Goal: Information Seeking & Learning: Learn about a topic

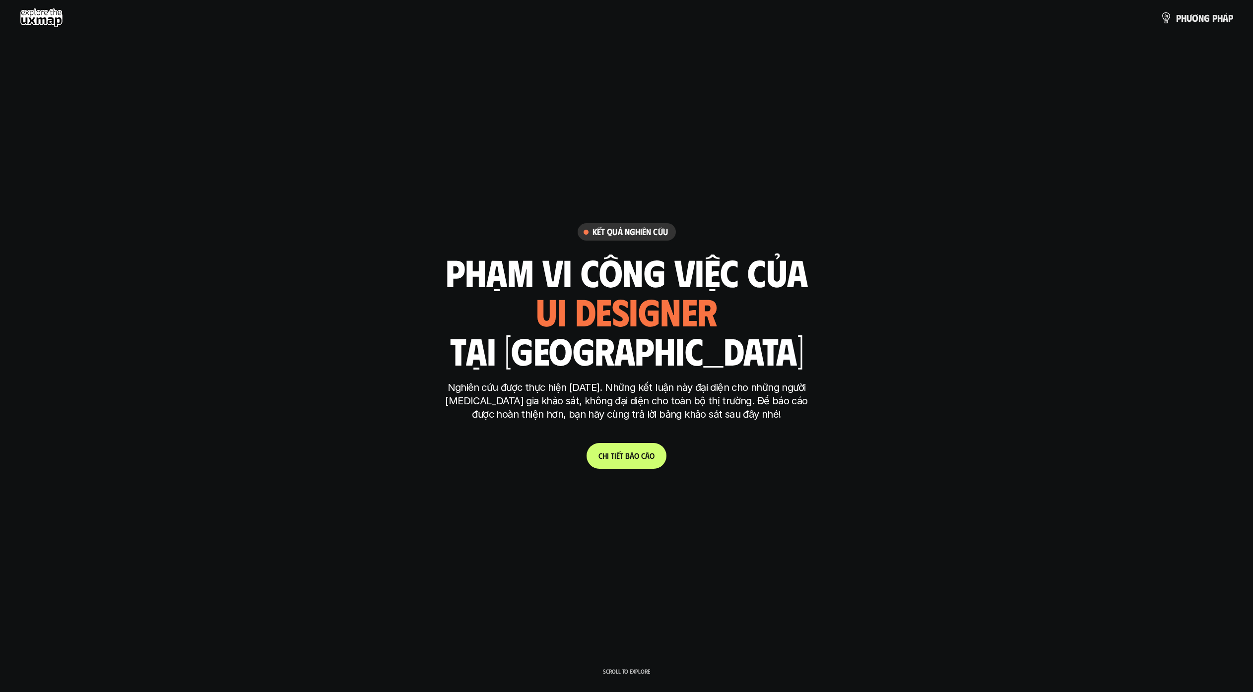
scroll to position [2936, 0]
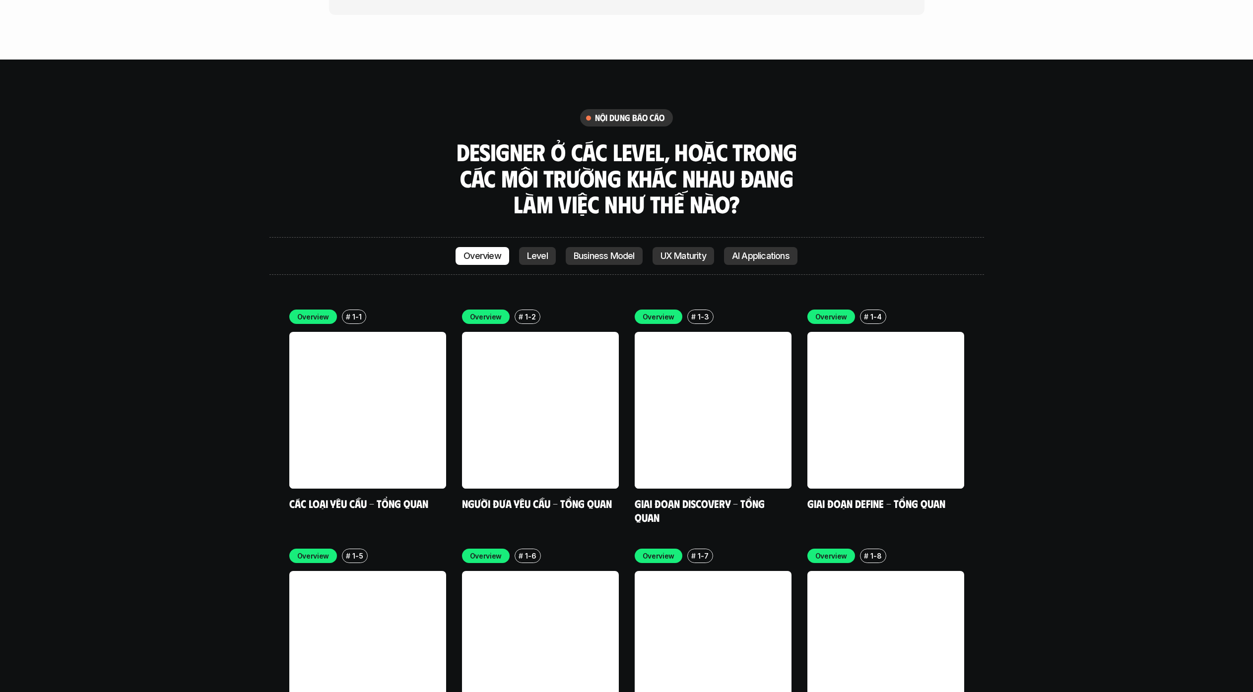
click at [536, 237] on div "Overview Level Business Model UX Maturity AI Applications" at bounding box center [627, 256] width 715 height 38
click at [538, 237] on div "Overview Level Business Model UX Maturity AI Applications" at bounding box center [627, 256] width 715 height 38
click at [547, 247] on link "Level" at bounding box center [537, 256] width 37 height 18
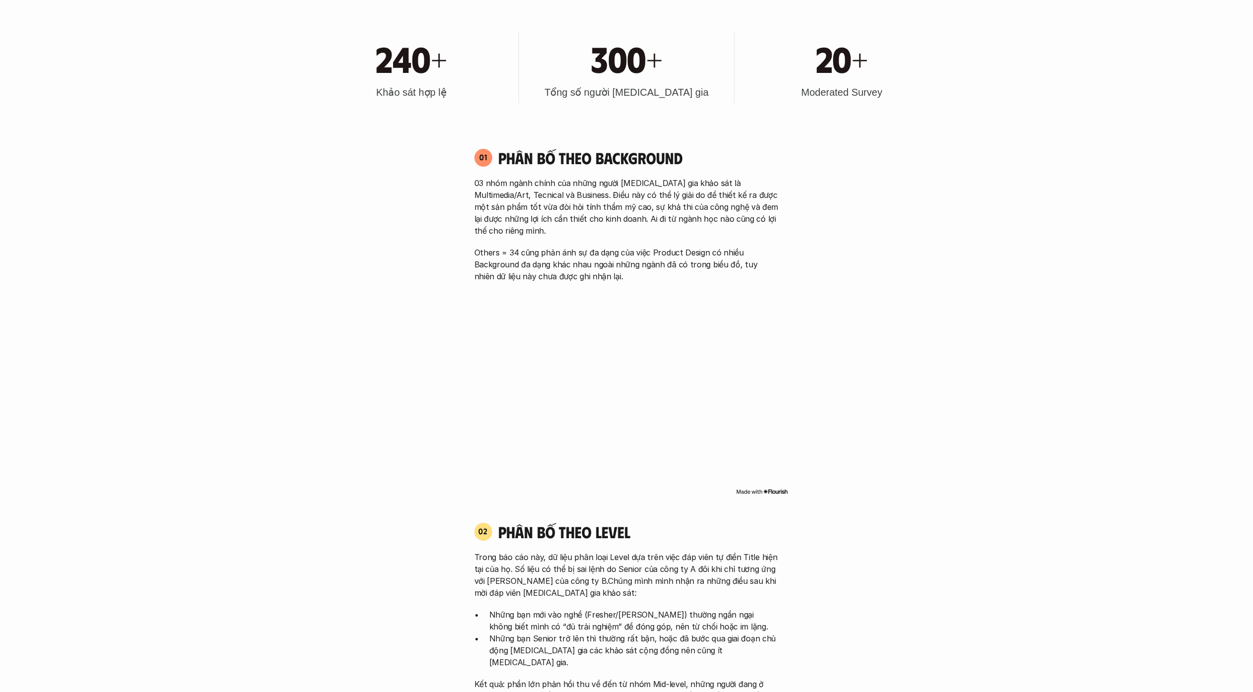
scroll to position [865, 0]
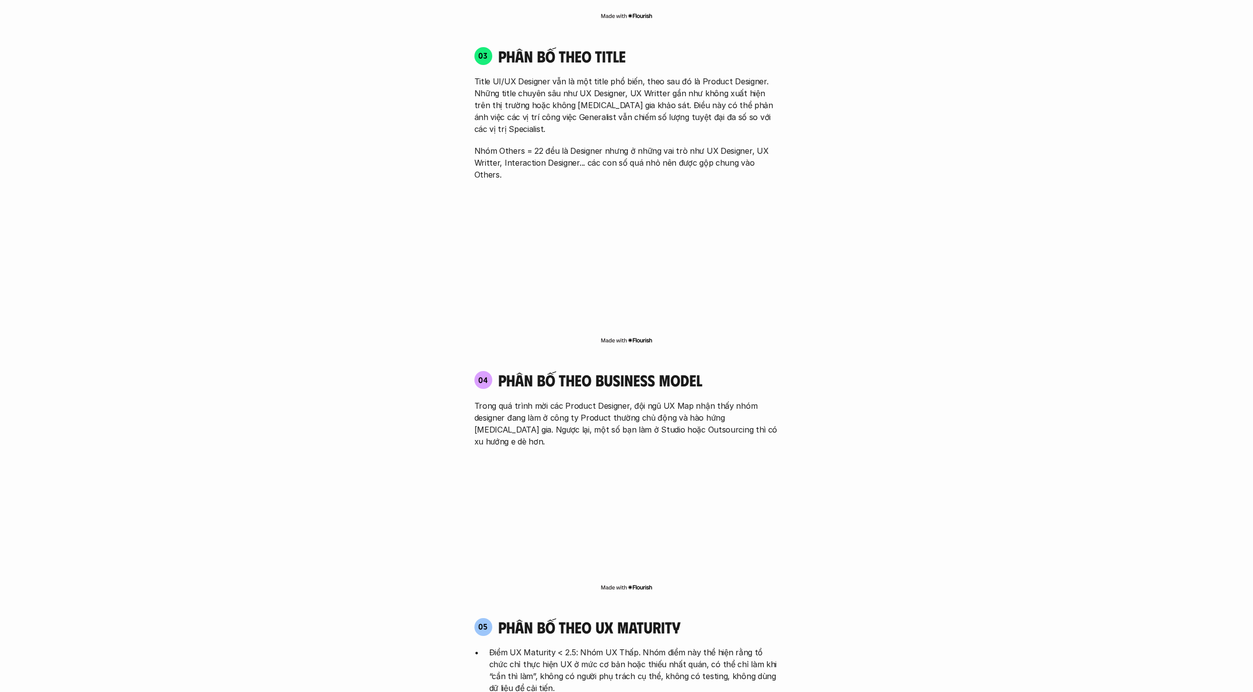
scroll to position [1781, 0]
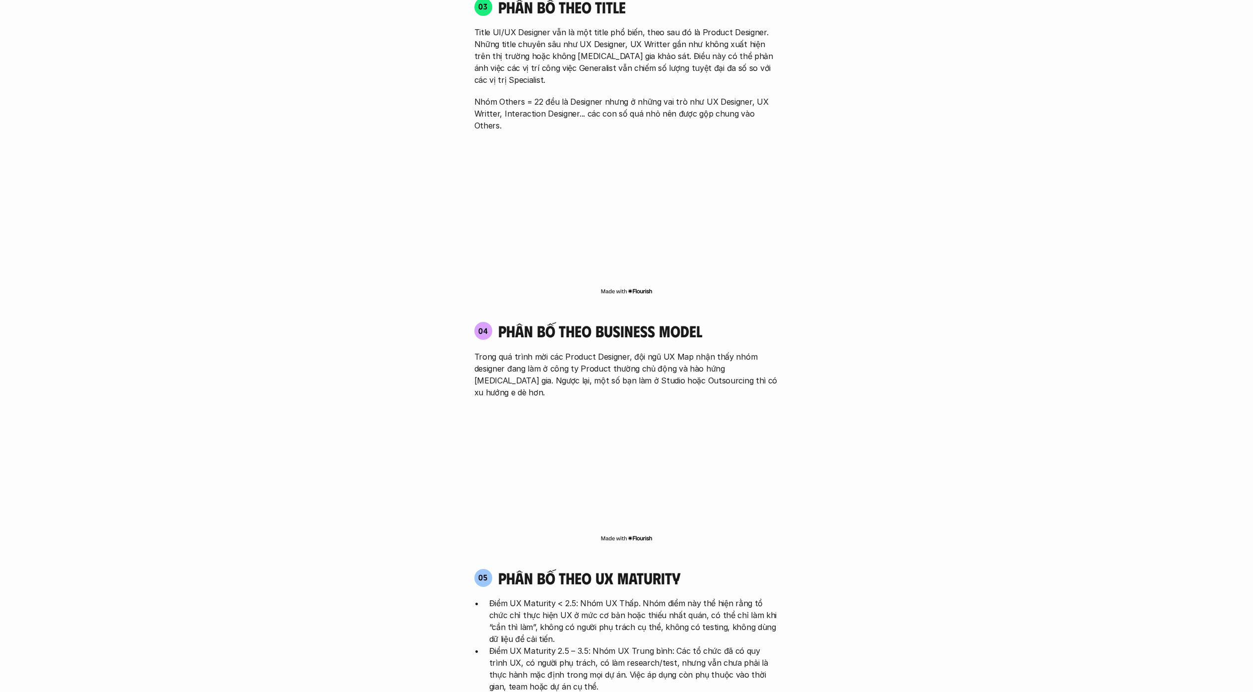
click at [857, 126] on div "01 Phân bố theo background 03 nhóm ngành chính của những người [MEDICAL_DATA] g…" at bounding box center [626, 78] width 635 height 1815
click at [939, 168] on div "01 Phân bố theo background 03 nhóm ngành chính của những người [MEDICAL_DATA] g…" at bounding box center [626, 78] width 635 height 1815
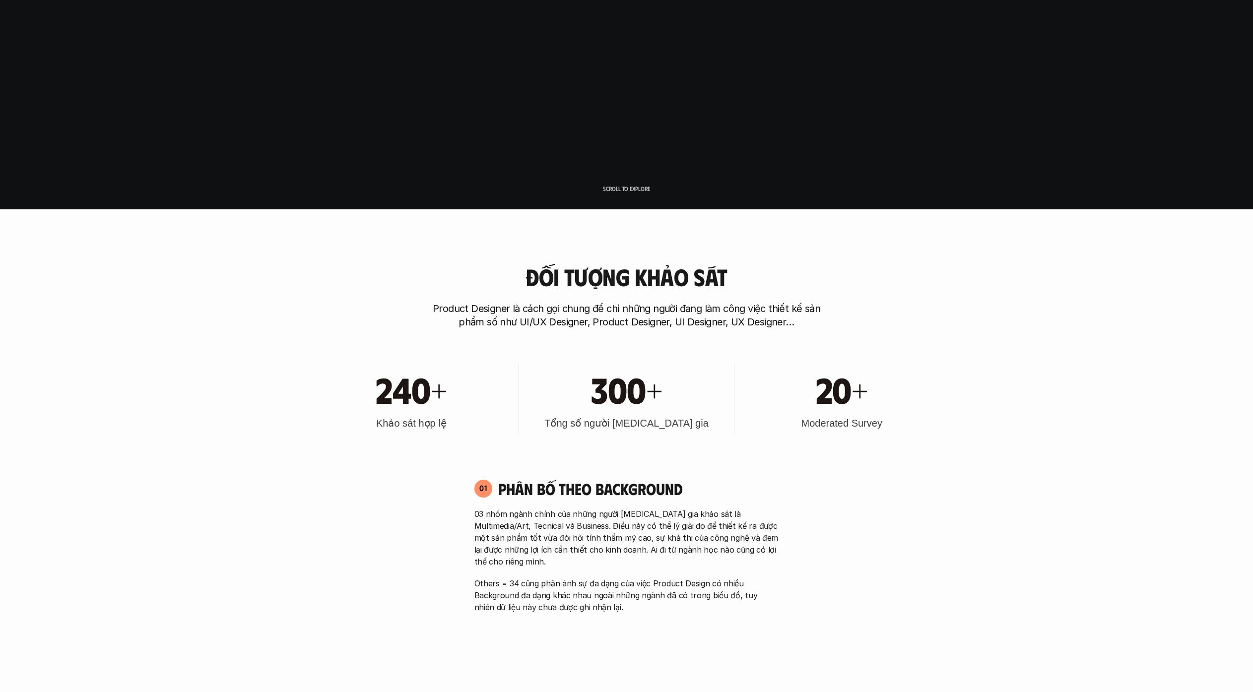
scroll to position [746, 0]
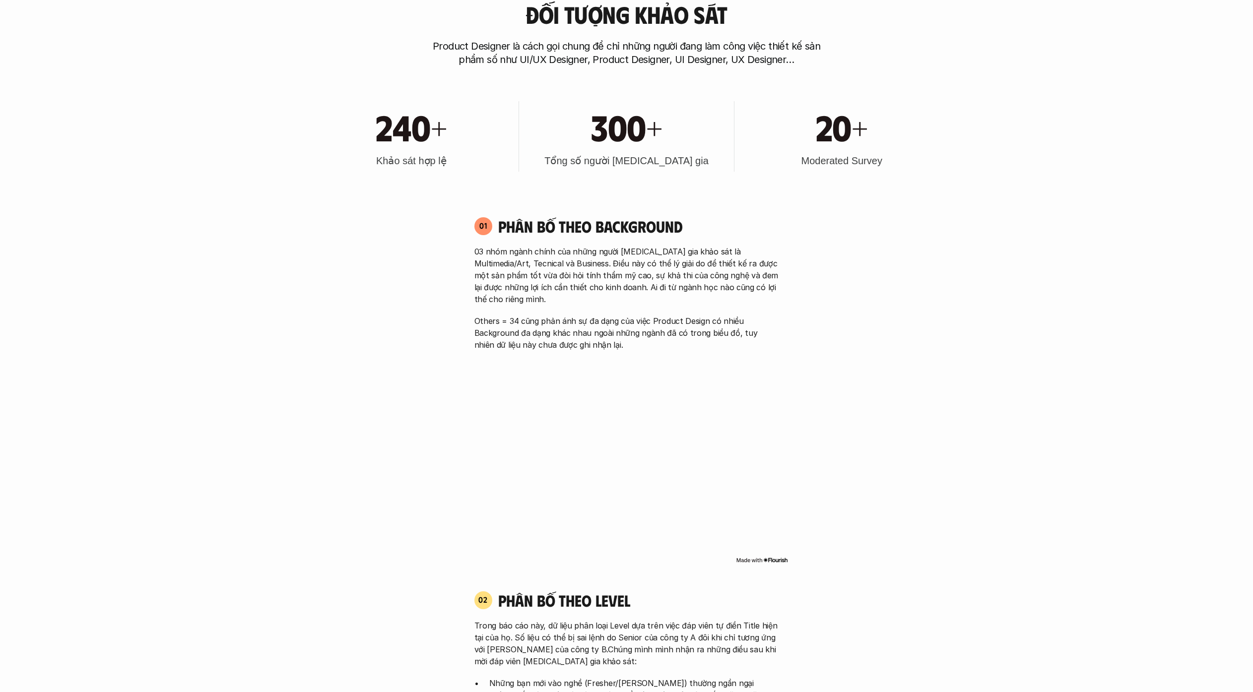
click at [600, 317] on p "Others = 34 cũng phản ánh sự đa dạng của việc Product Design có nhiều Backgroun…" at bounding box center [627, 333] width 305 height 36
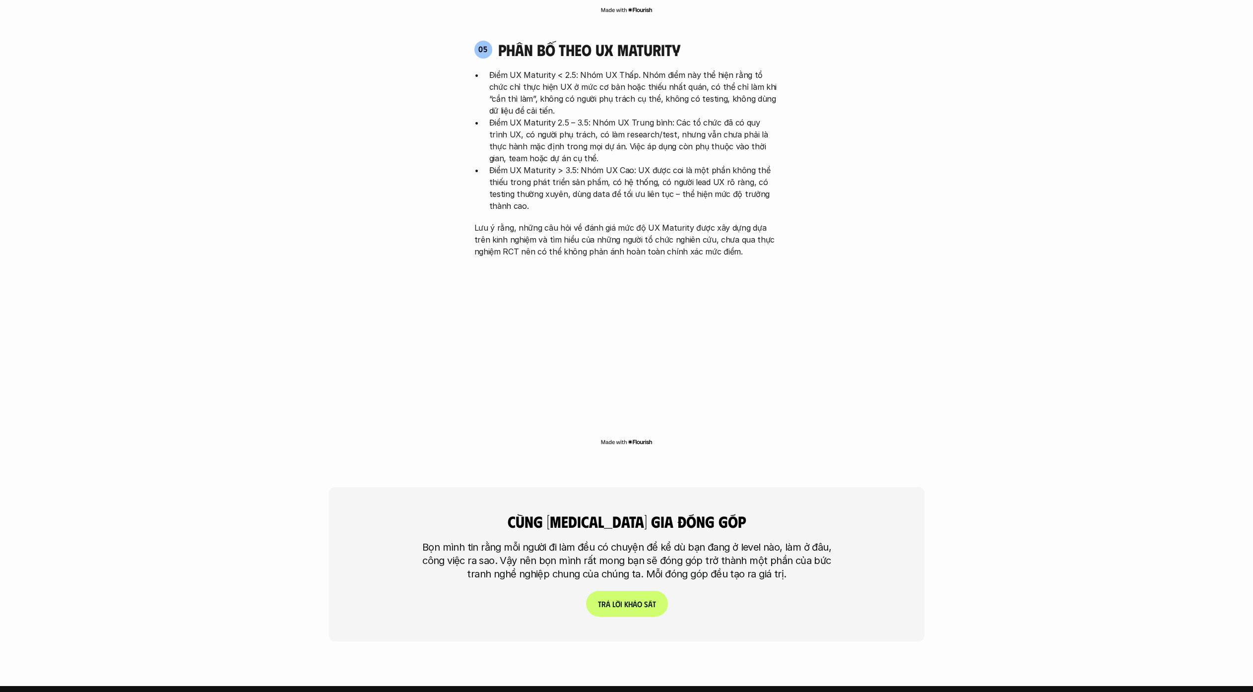
scroll to position [0, 0]
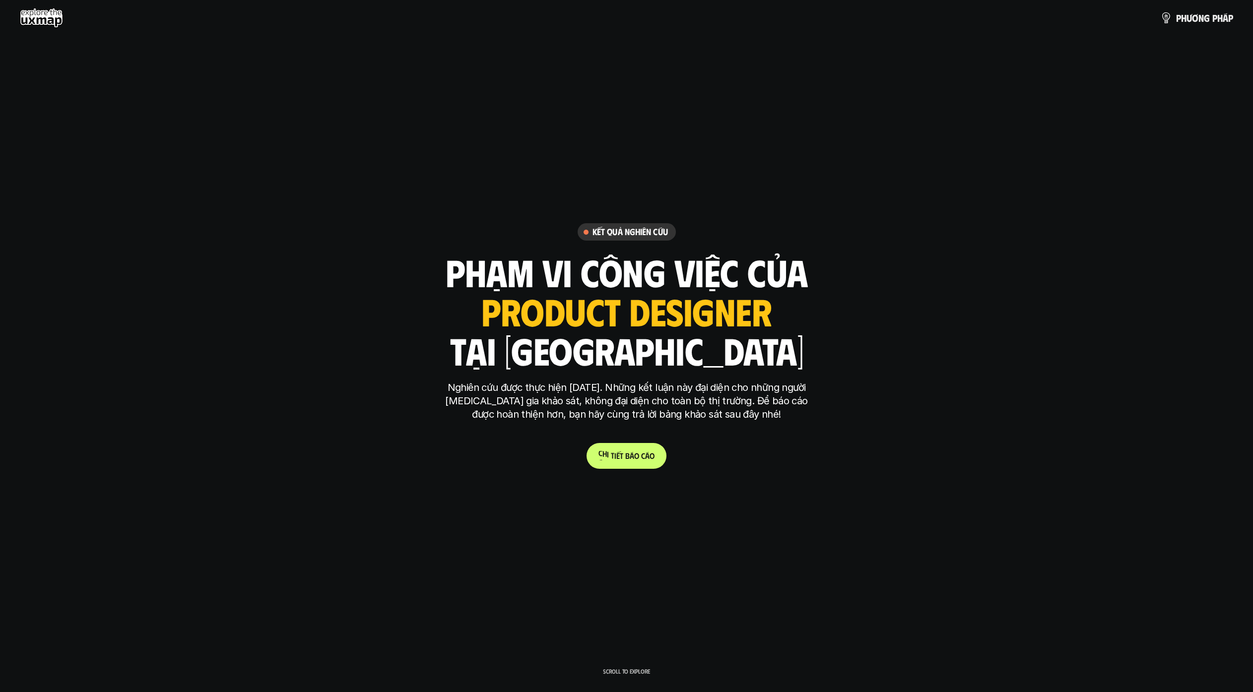
click at [646, 451] on span "á" at bounding box center [647, 455] width 4 height 9
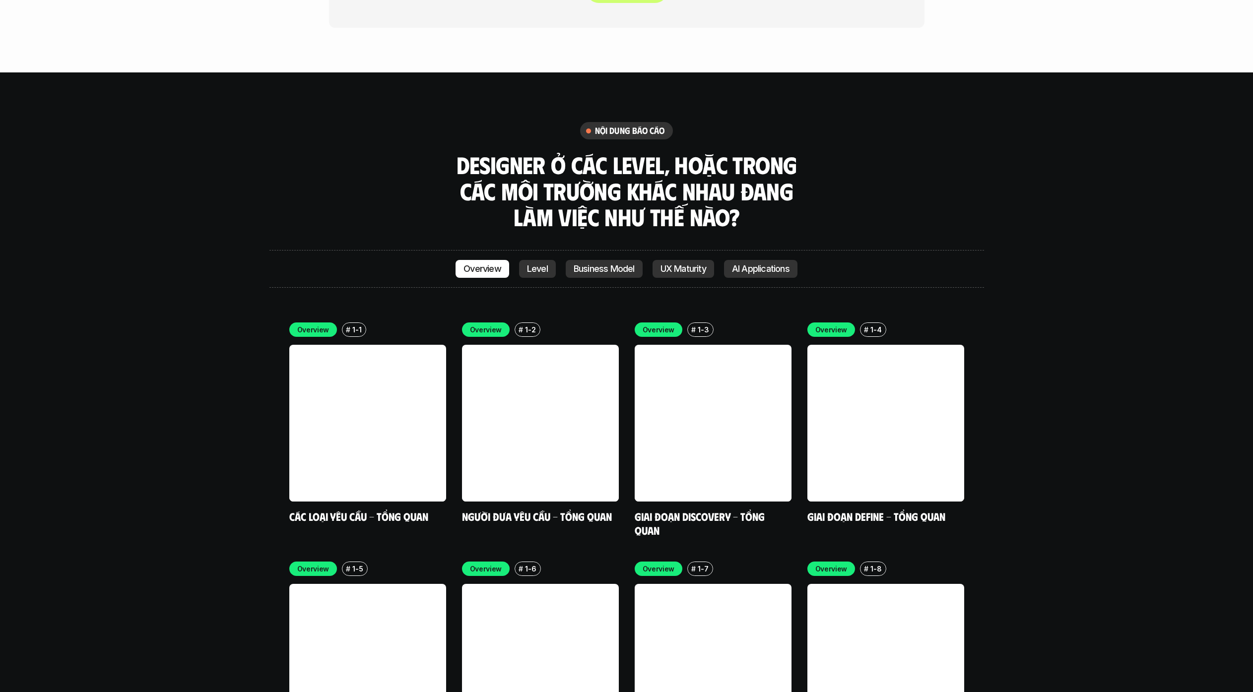
scroll to position [2936, 0]
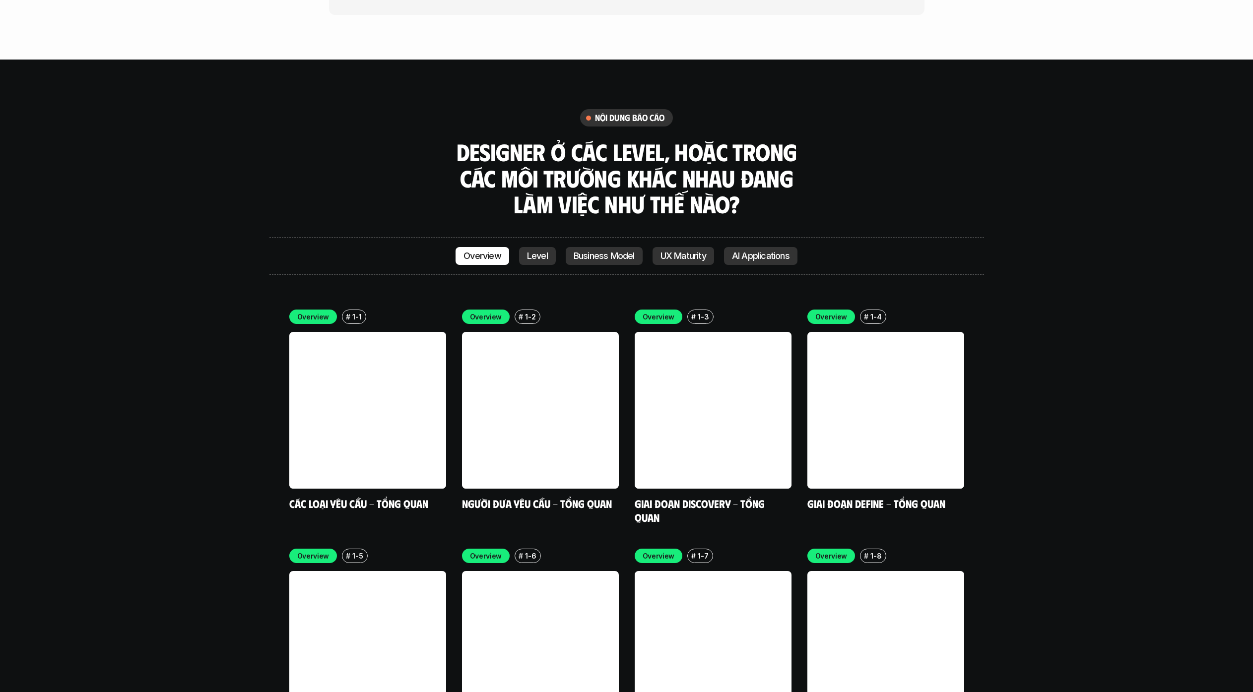
click at [528, 251] on p "Level" at bounding box center [537, 256] width 21 height 10
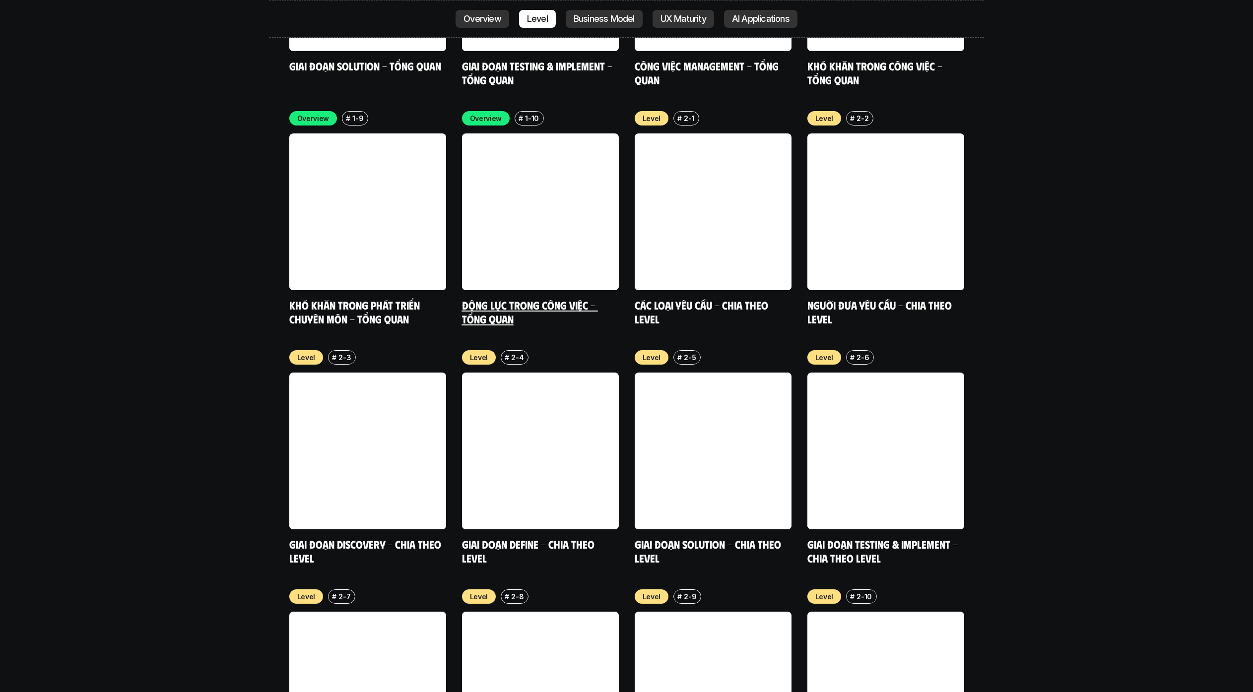
scroll to position [3620, 0]
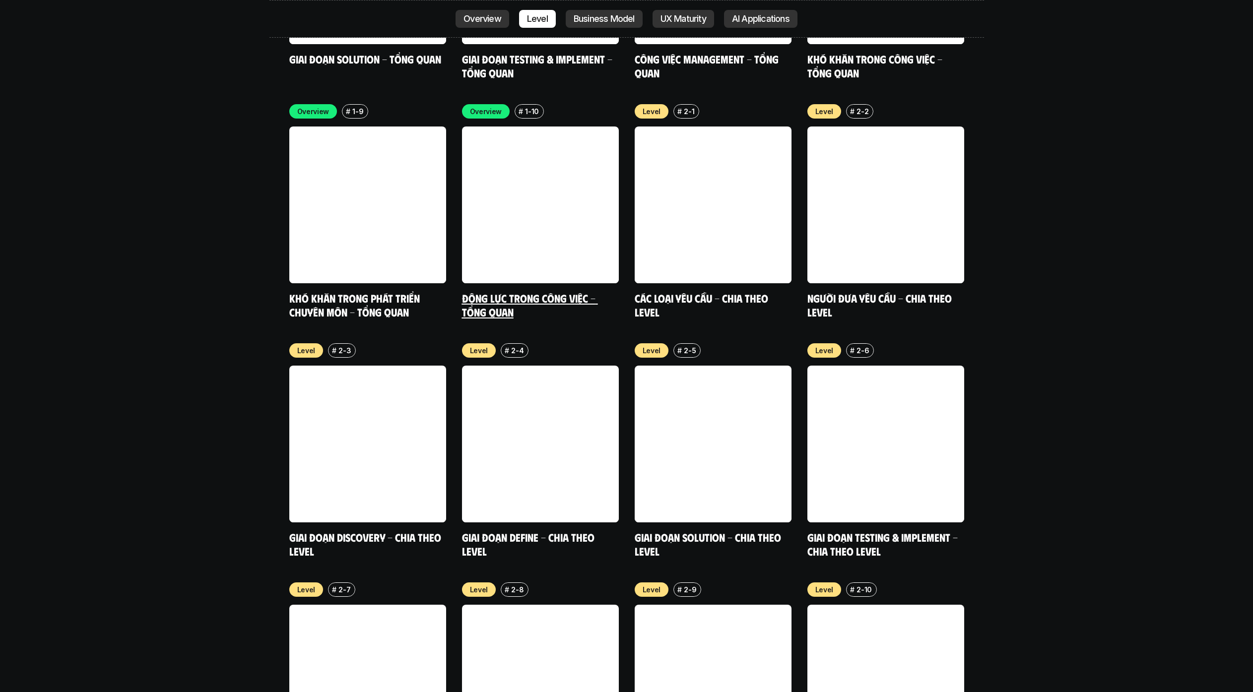
click at [541, 178] on link at bounding box center [540, 205] width 157 height 157
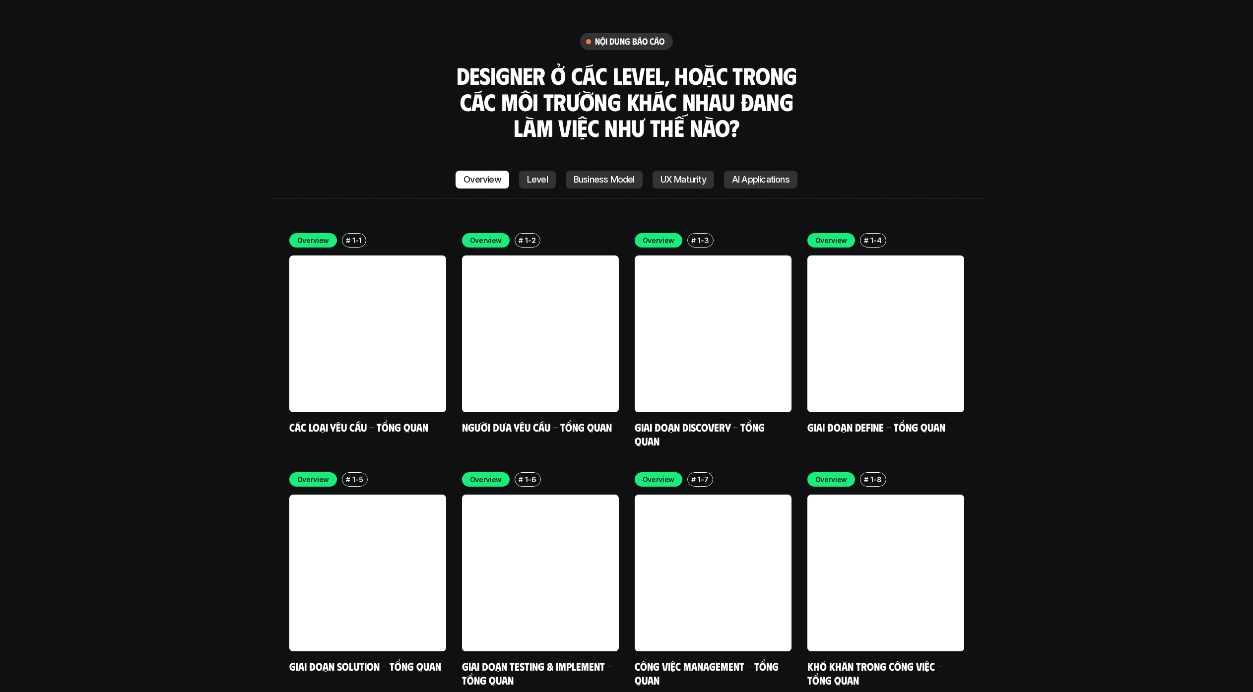
scroll to position [2976, 0]
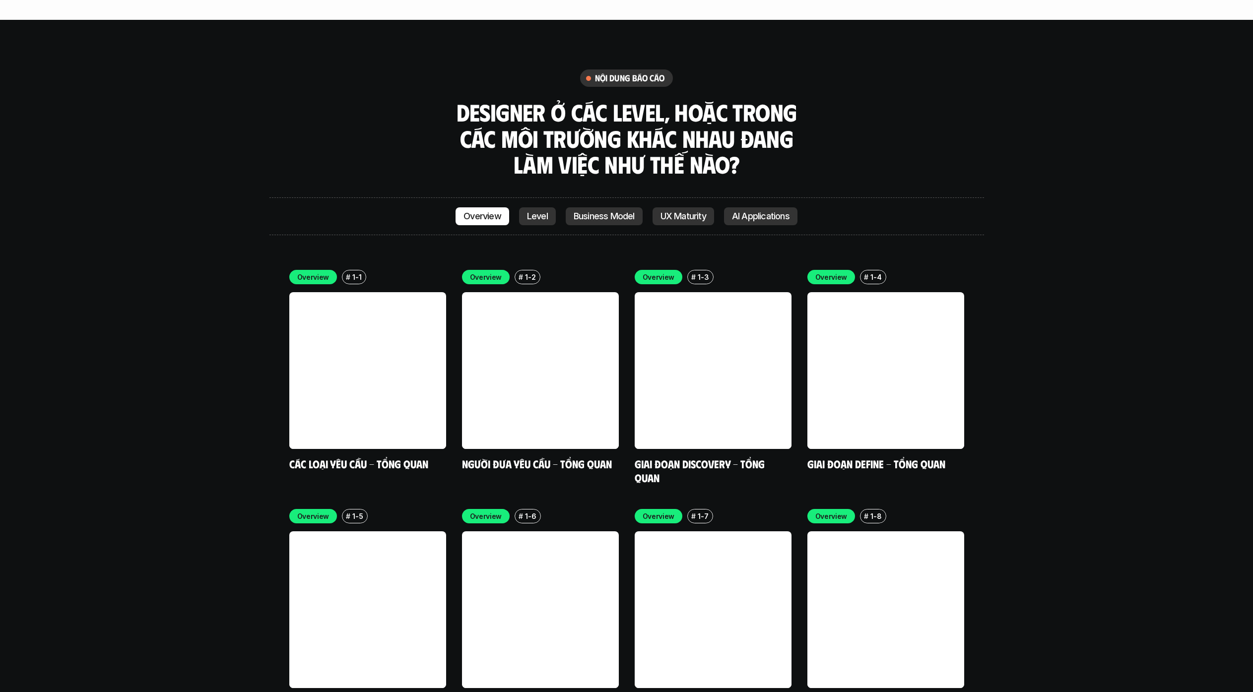
click at [539, 207] on link "Level" at bounding box center [537, 216] width 37 height 18
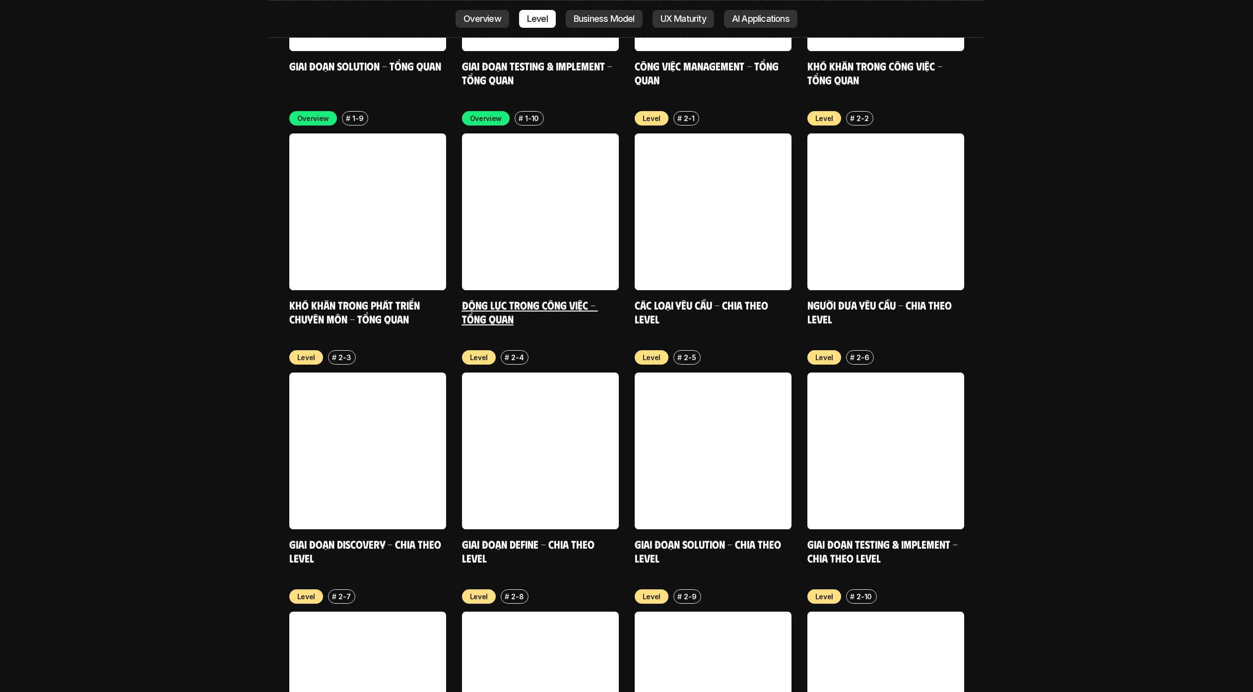
scroll to position [3620, 0]
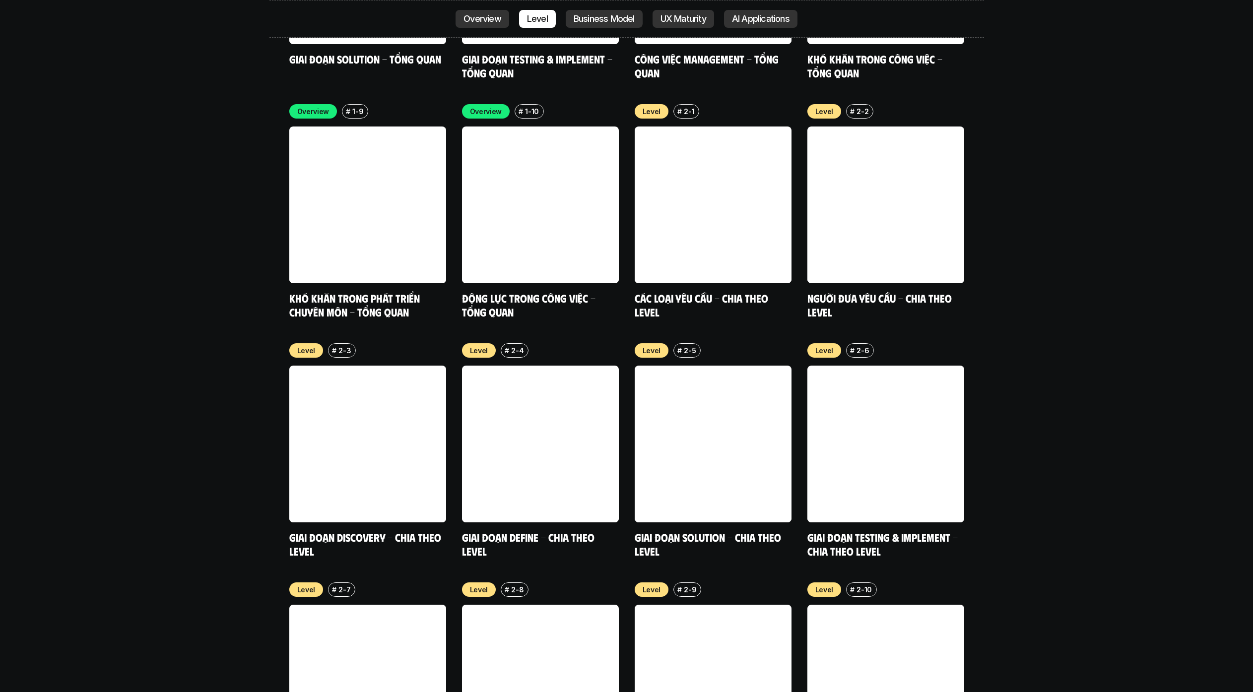
click at [761, 9] on div "Overview Level Business Model UX Maturity AI Applications" at bounding box center [627, 19] width 715 height 38
click at [772, 12] on link "AI Applications" at bounding box center [760, 19] width 73 height 18
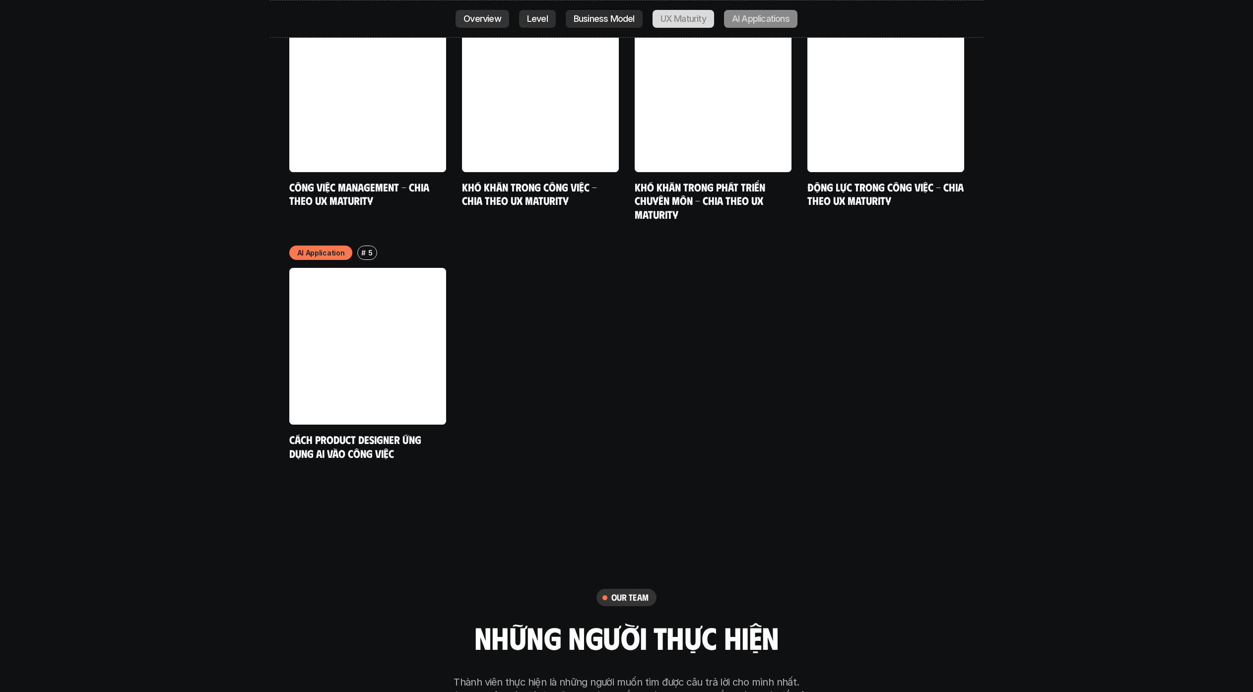
scroll to position [5562, 0]
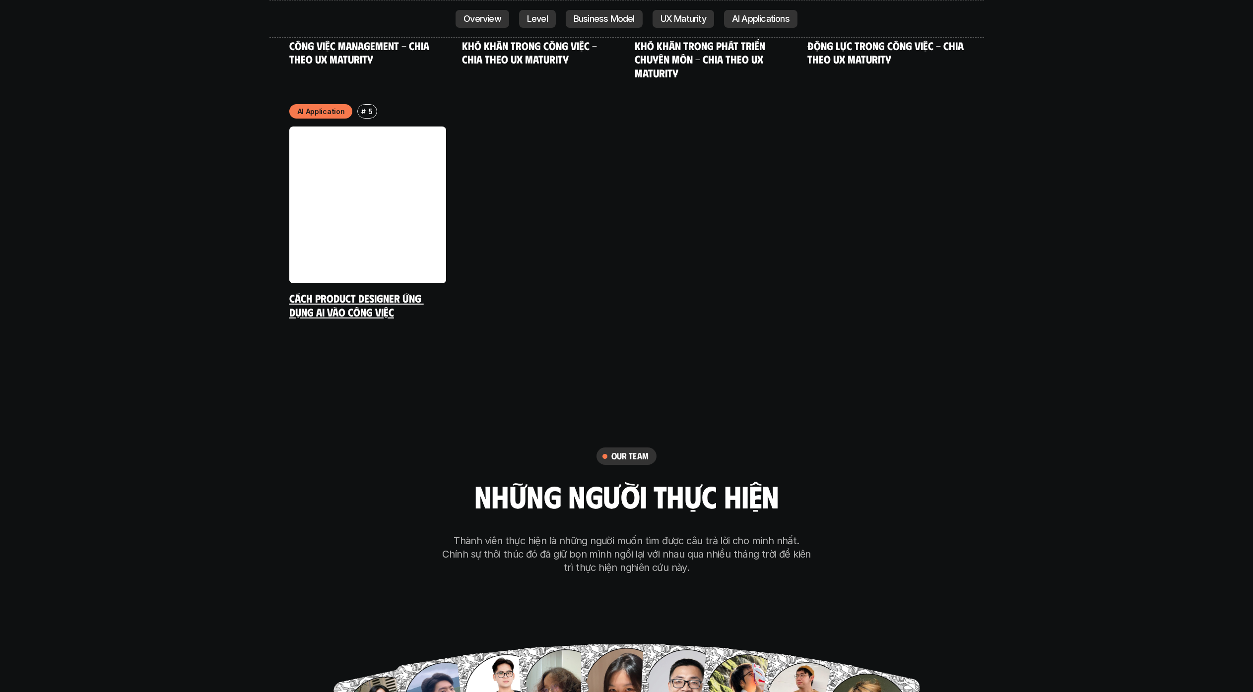
click at [411, 188] on link at bounding box center [367, 205] width 157 height 157
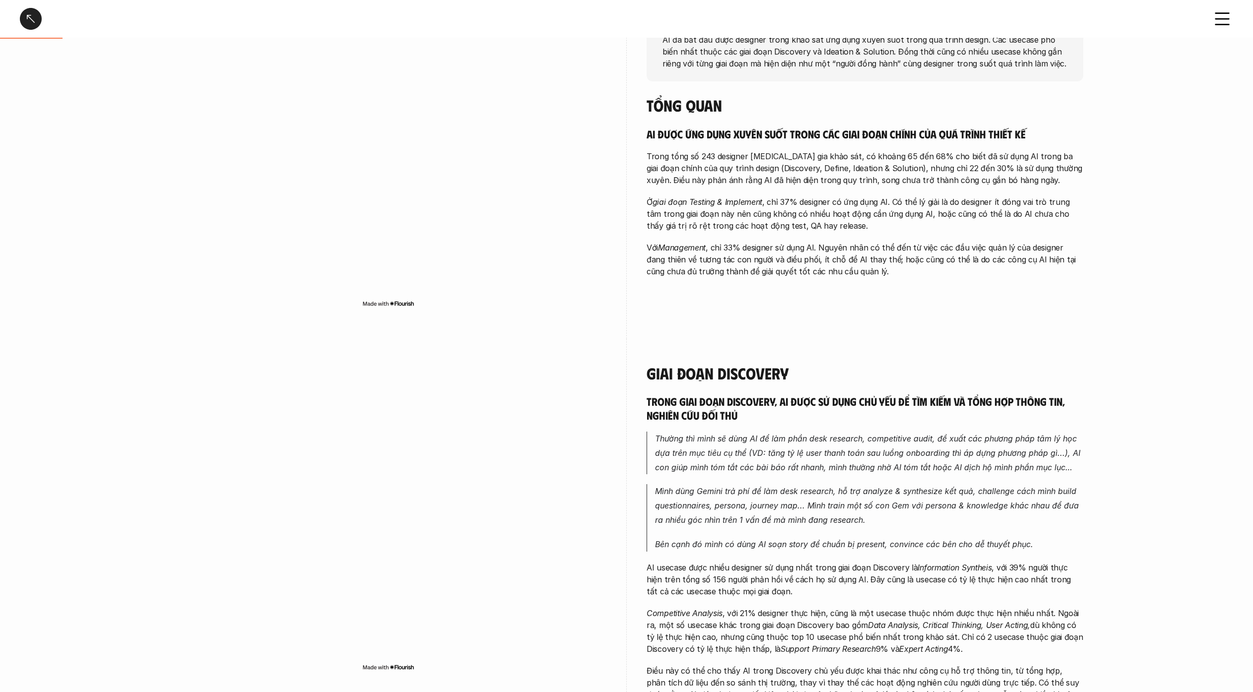
scroll to position [289, 0]
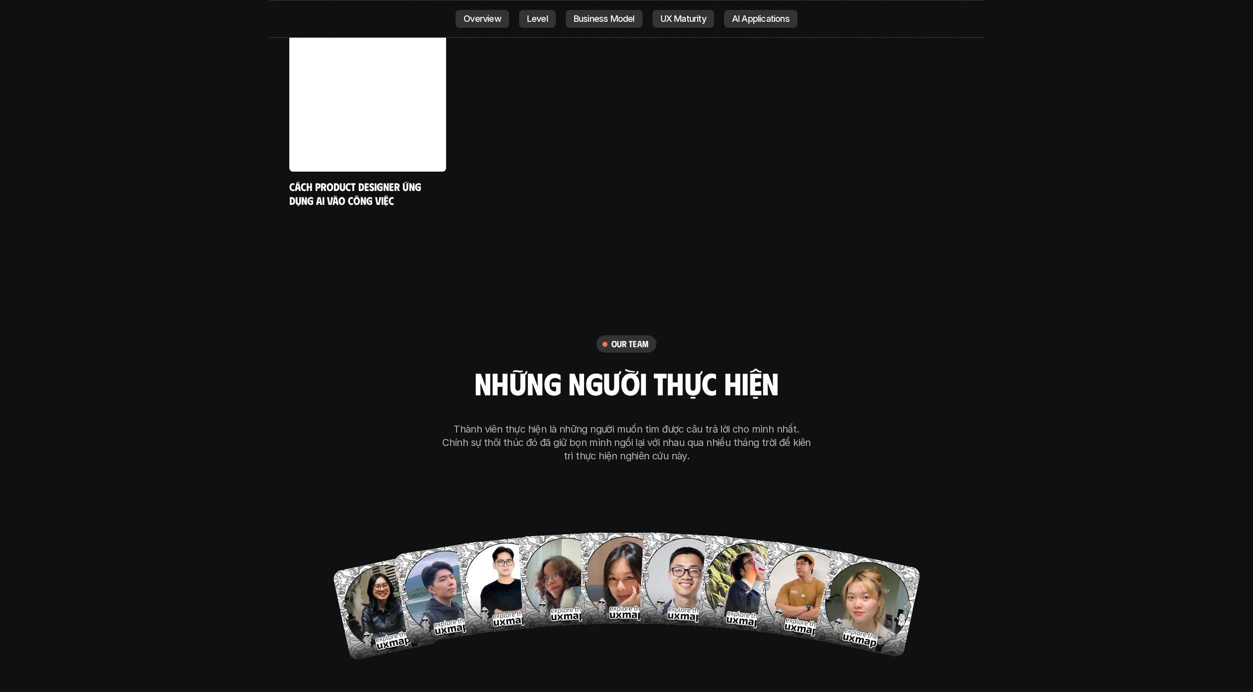
scroll to position [5681, 0]
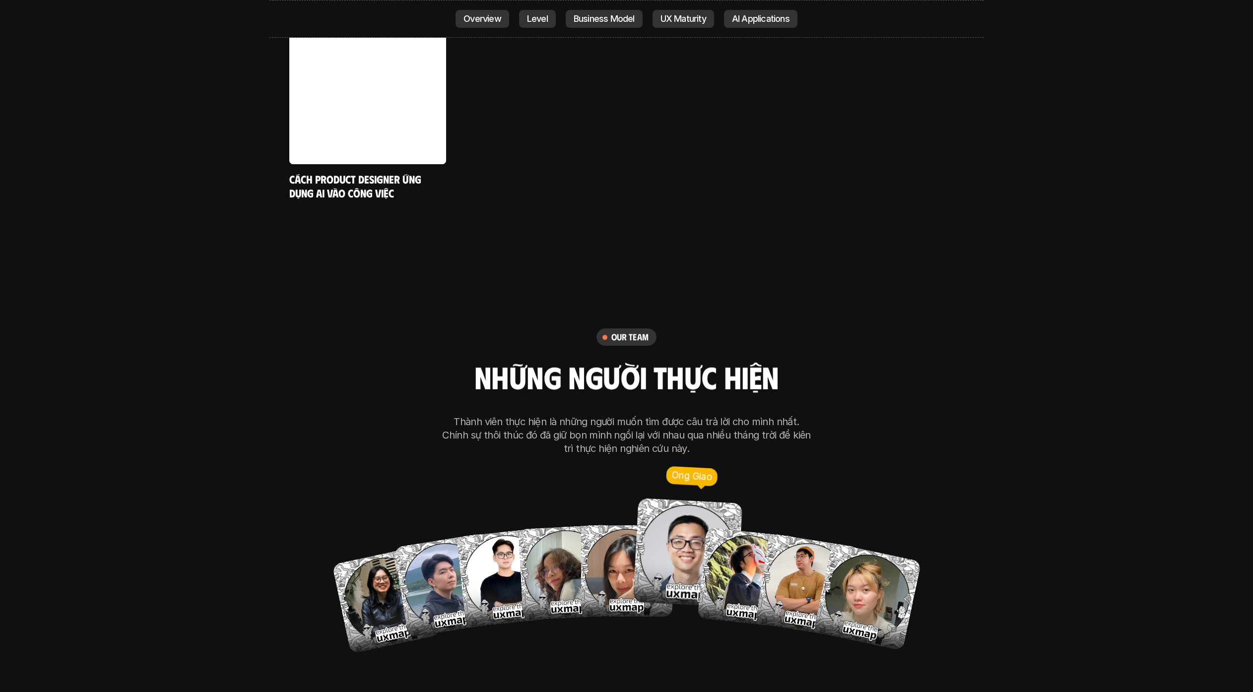
click at [682, 515] on img at bounding box center [688, 553] width 110 height 110
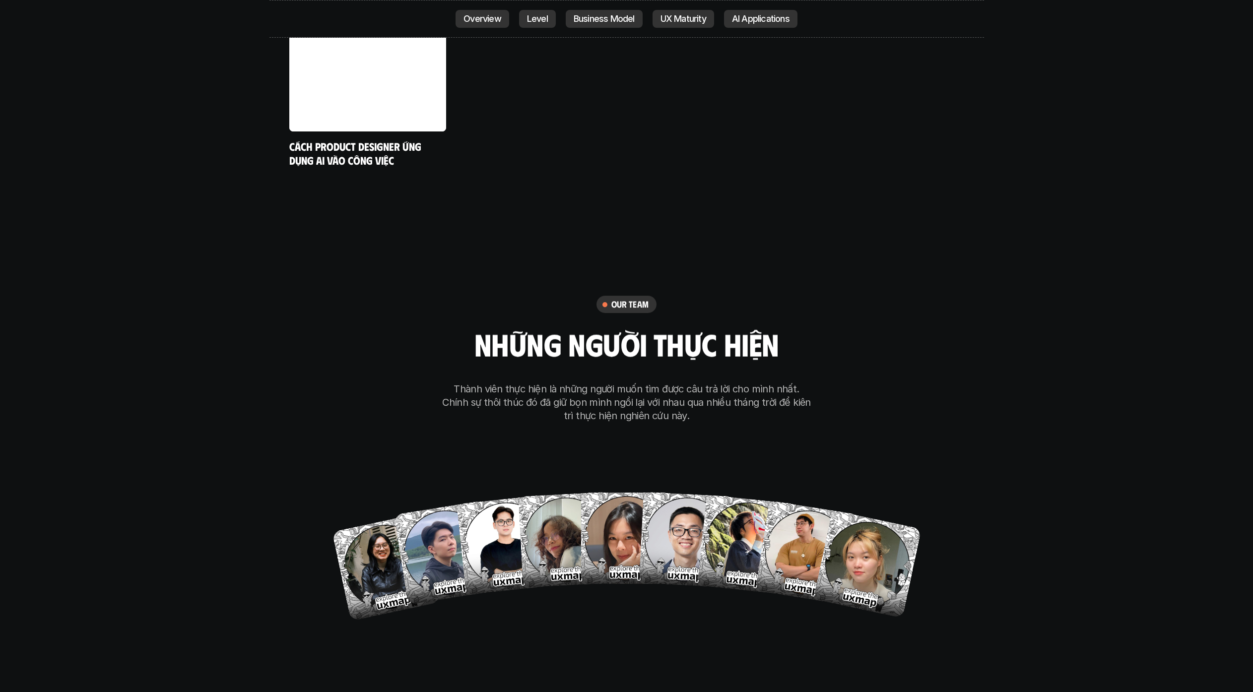
scroll to position [5802, 0]
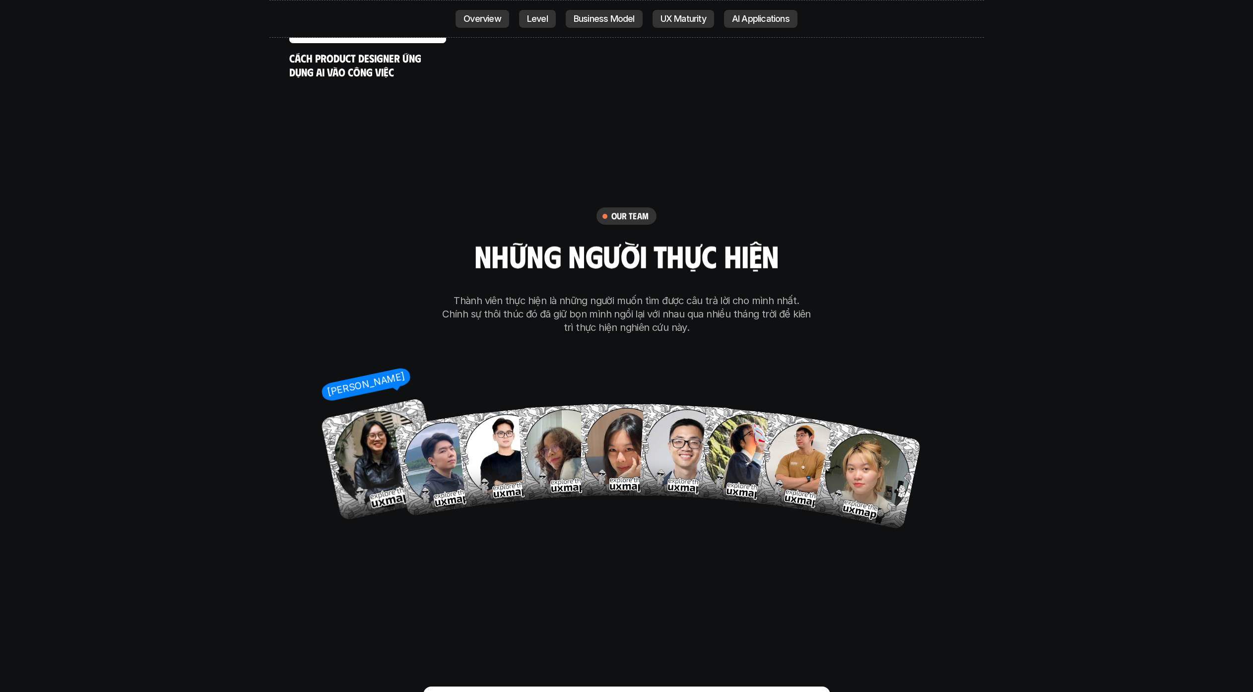
click at [373, 426] on img at bounding box center [382, 460] width 124 height 124
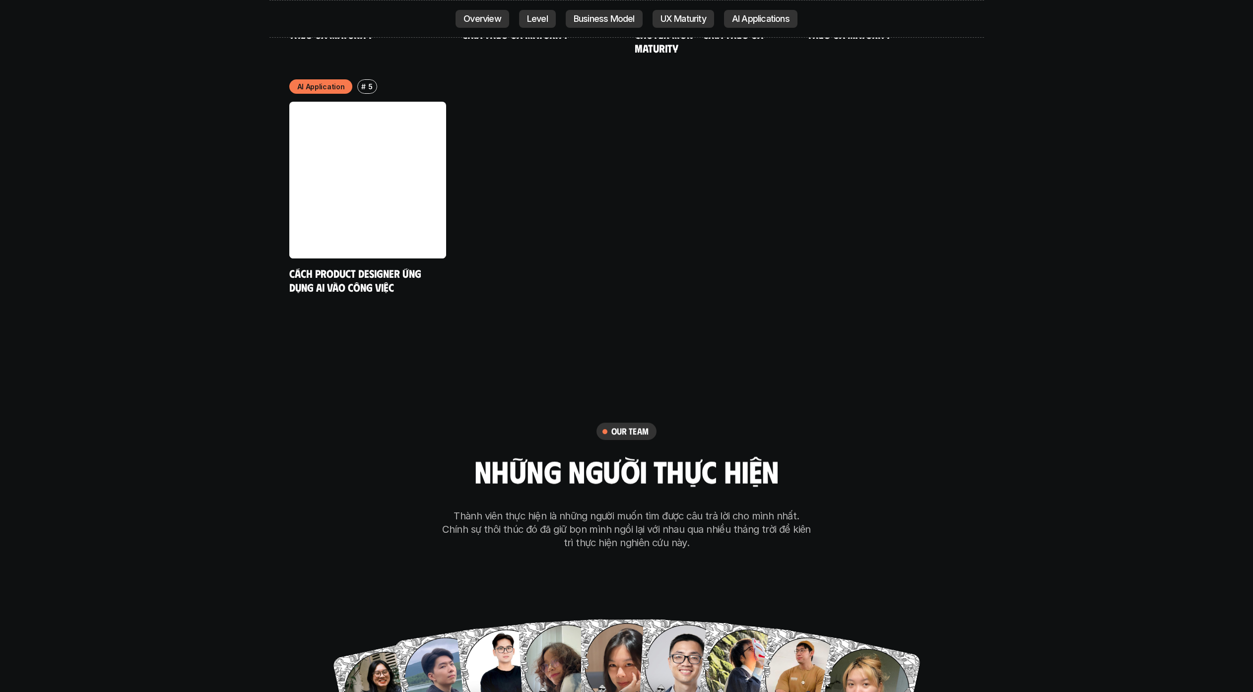
scroll to position [5317, 0]
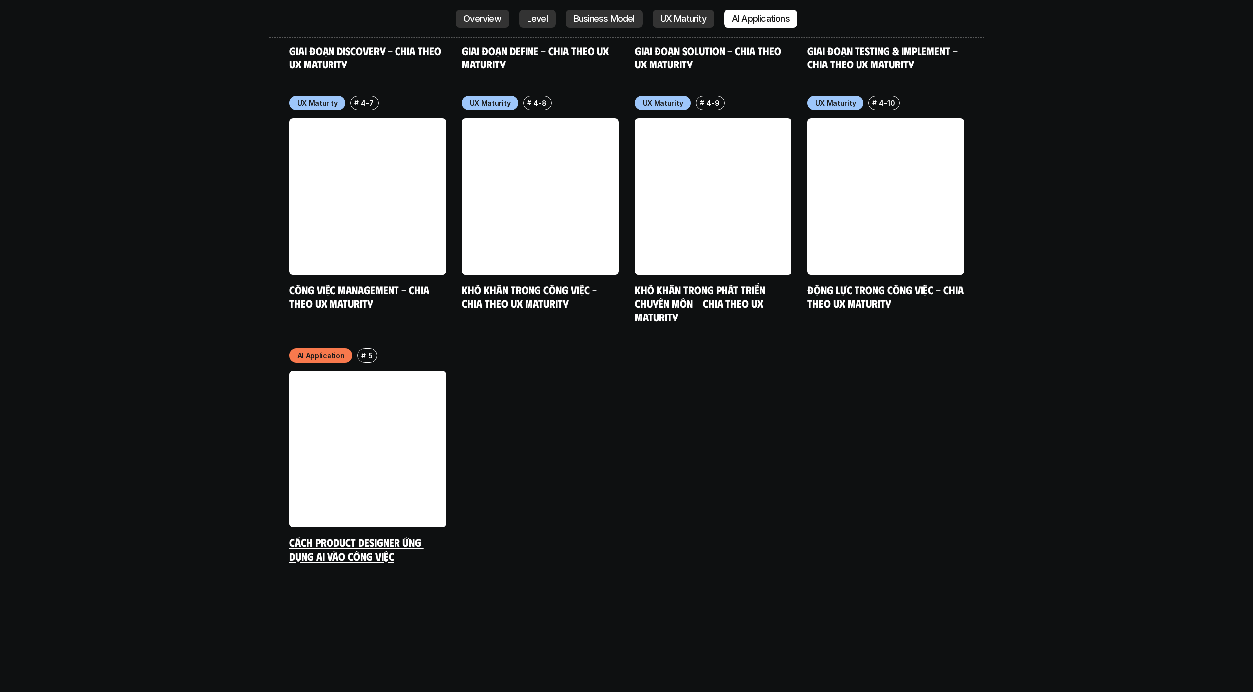
click at [420, 409] on link at bounding box center [367, 449] width 157 height 157
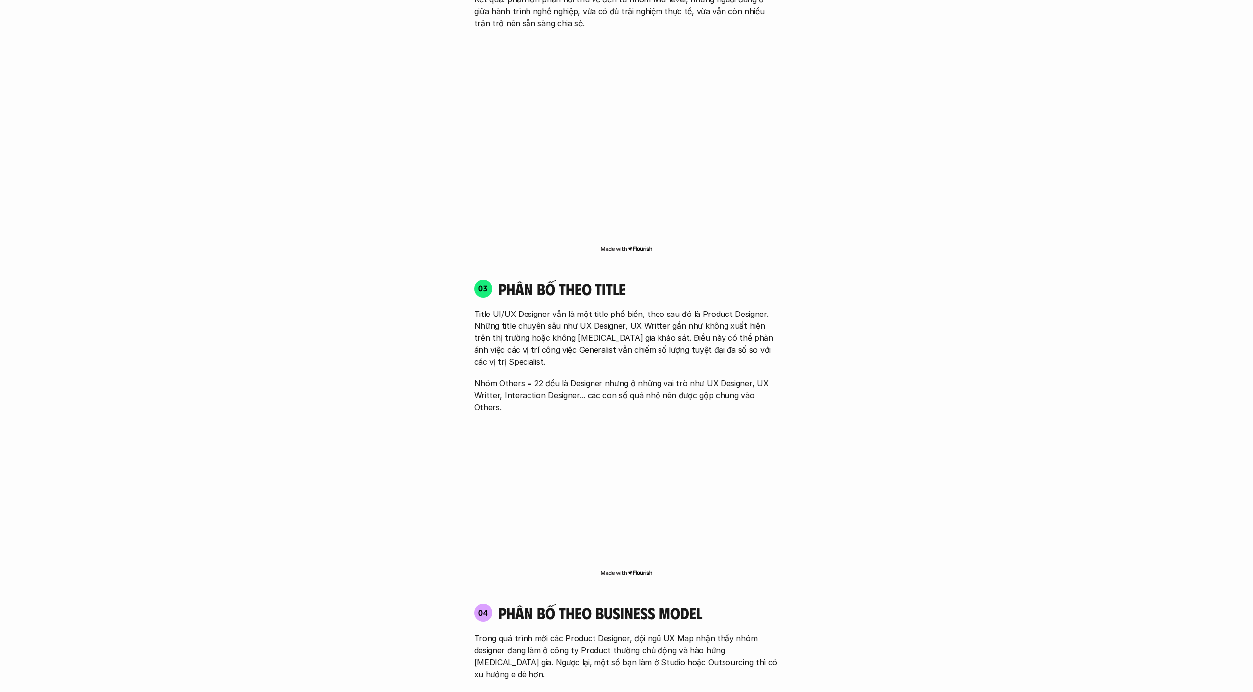
scroll to position [5562, 0]
